Goal: Task Accomplishment & Management: Manage account settings

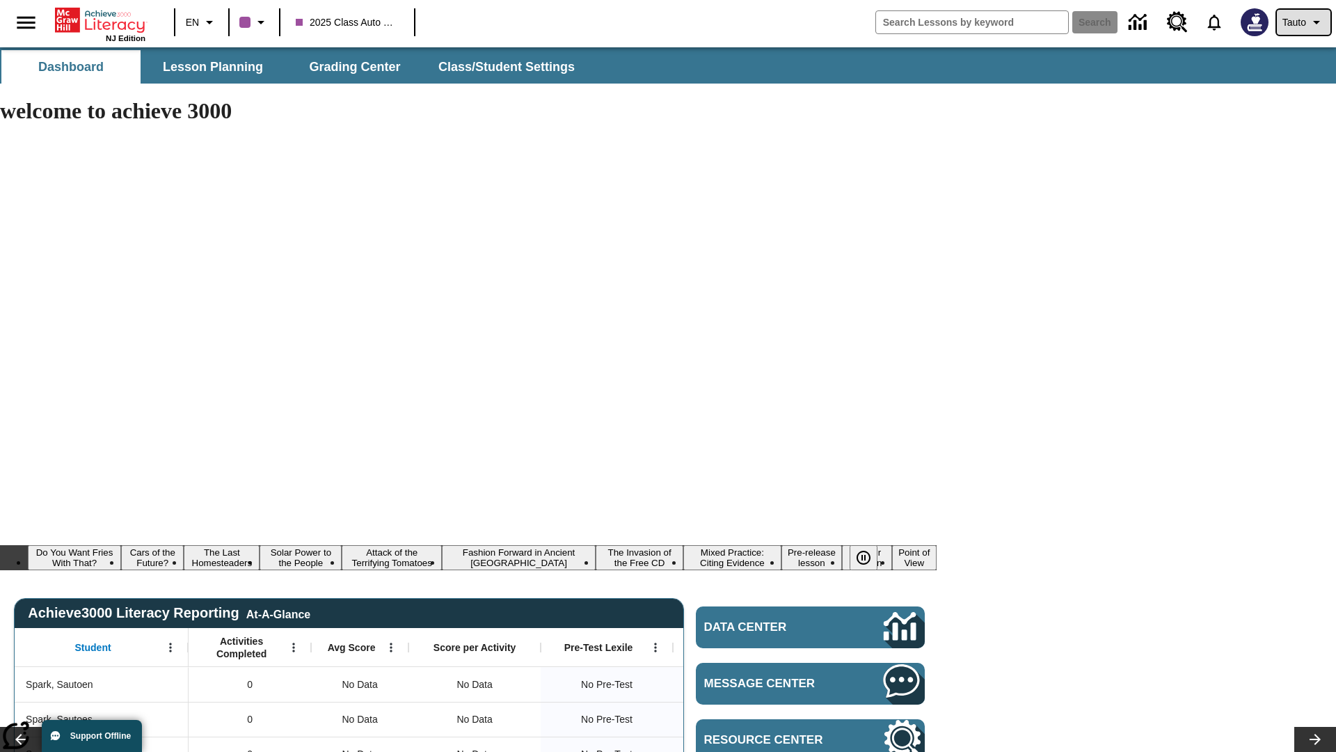
click at [1302, 22] on span "Tauto" at bounding box center [1295, 22] width 24 height 15
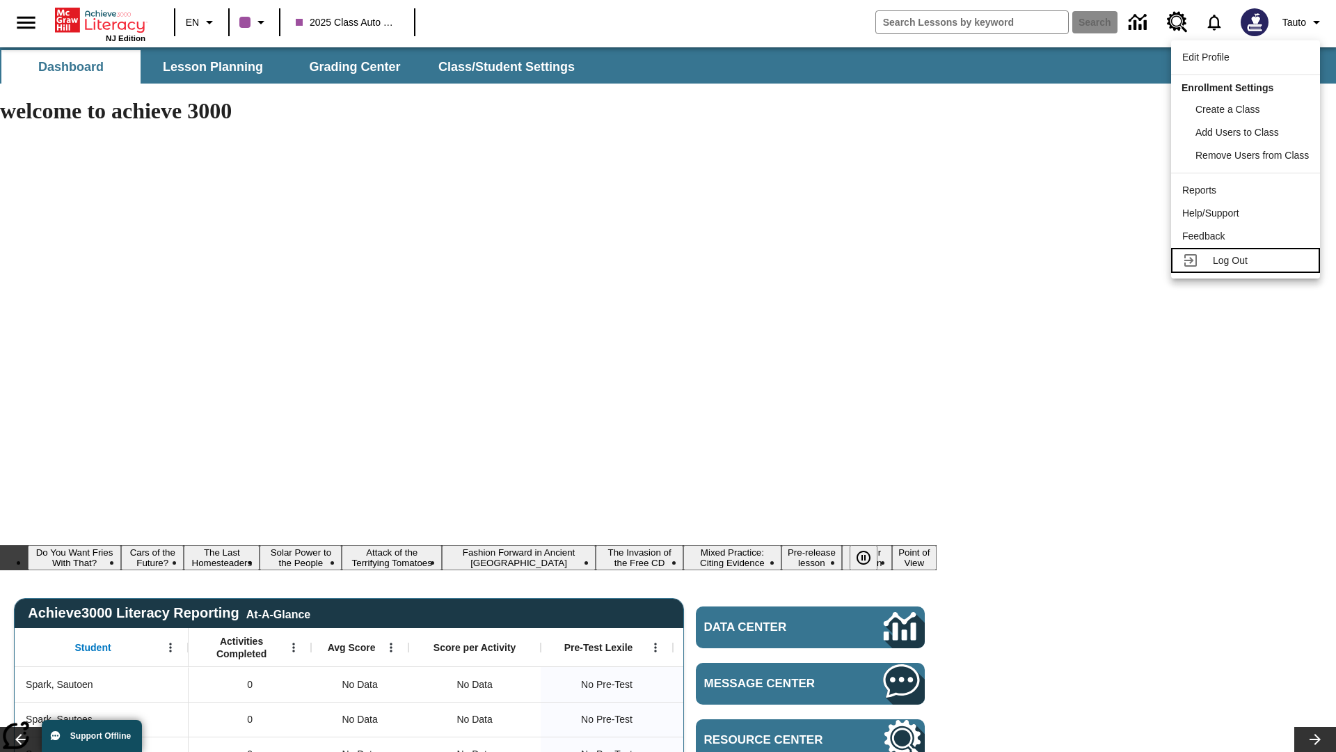
click at [1248, 260] on span "Log Out" at bounding box center [1230, 260] width 35 height 11
